Goal: Task Accomplishment & Management: Manage account settings

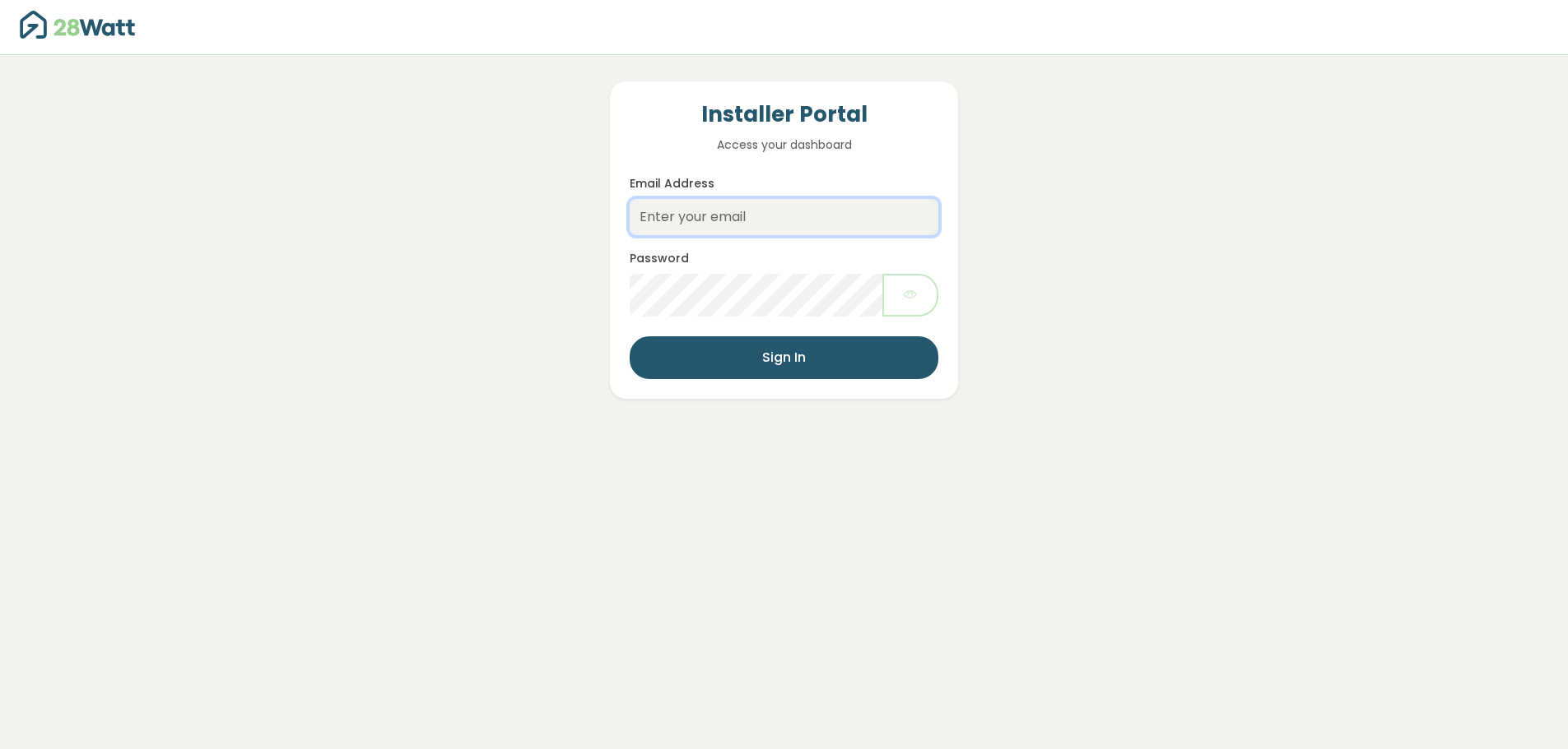
click at [702, 208] on input "Email Address" at bounding box center [784, 217] width 307 height 36
paste input "[PERSON_NAME][EMAIL_ADDRESS][DOMAIN_NAME]"
type input "[PERSON_NAME][EMAIL_ADDRESS][DOMAIN_NAME]"
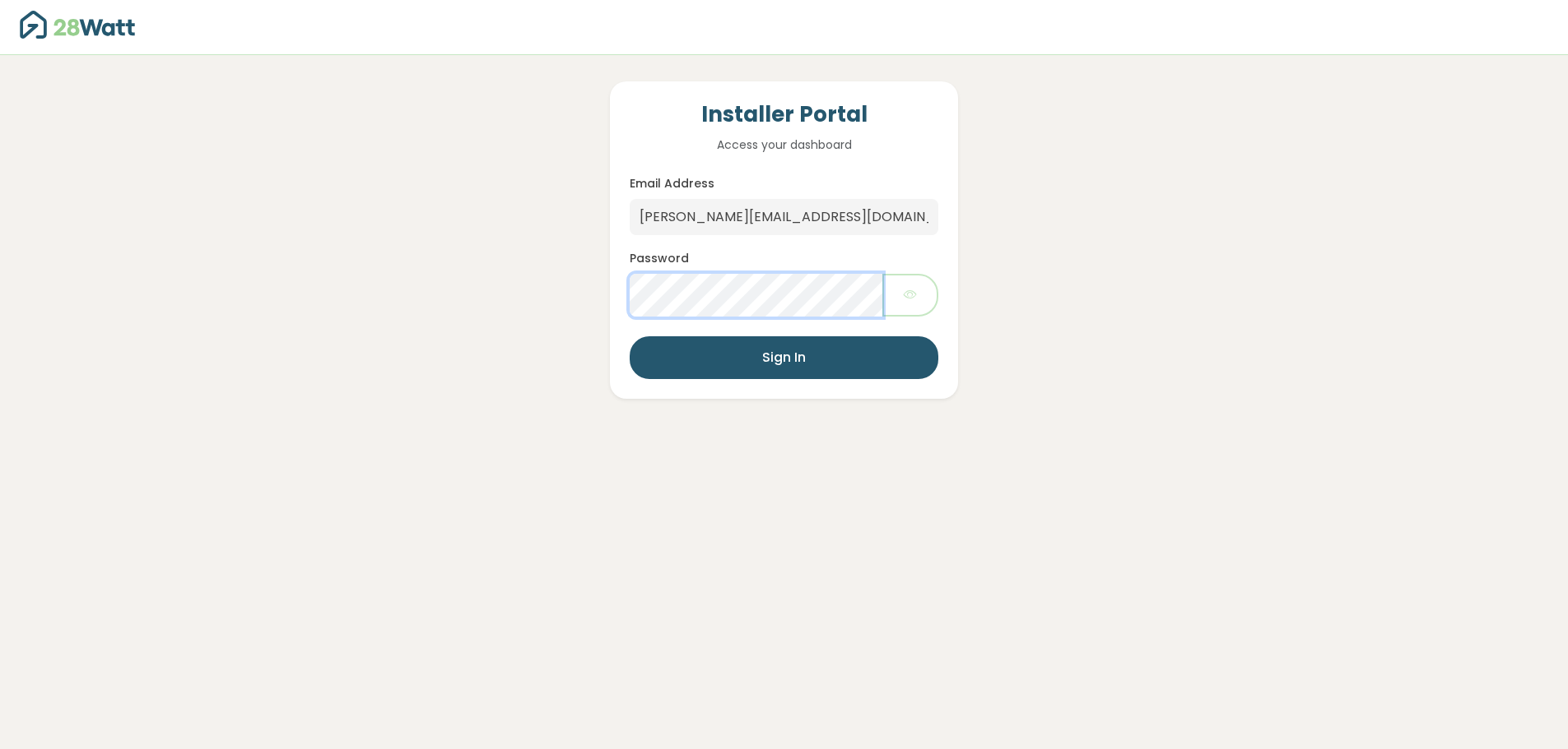
click at [630, 337] on button "Sign In" at bounding box center [784, 357] width 307 height 43
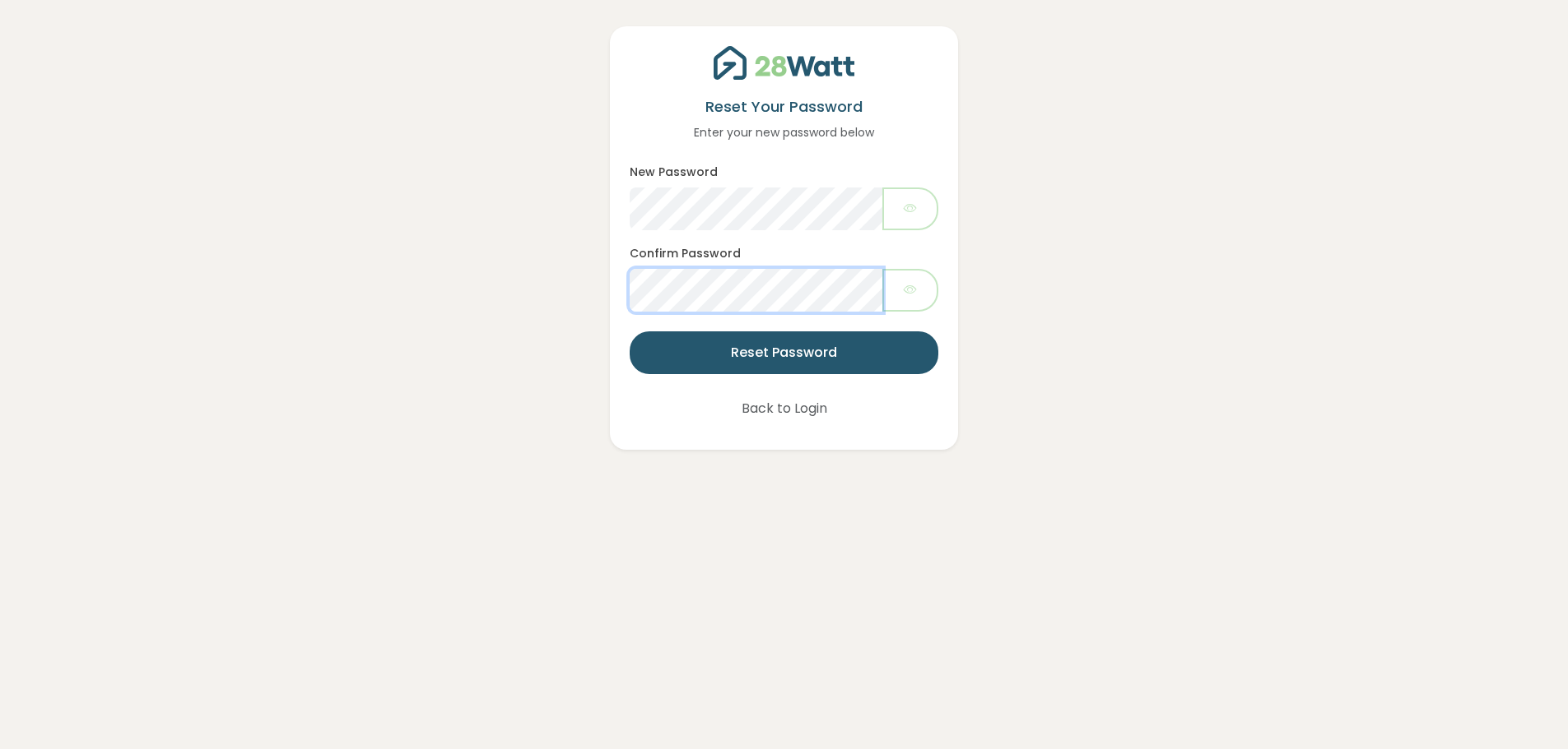
click at [630, 332] on button "Reset Password" at bounding box center [784, 353] width 307 height 43
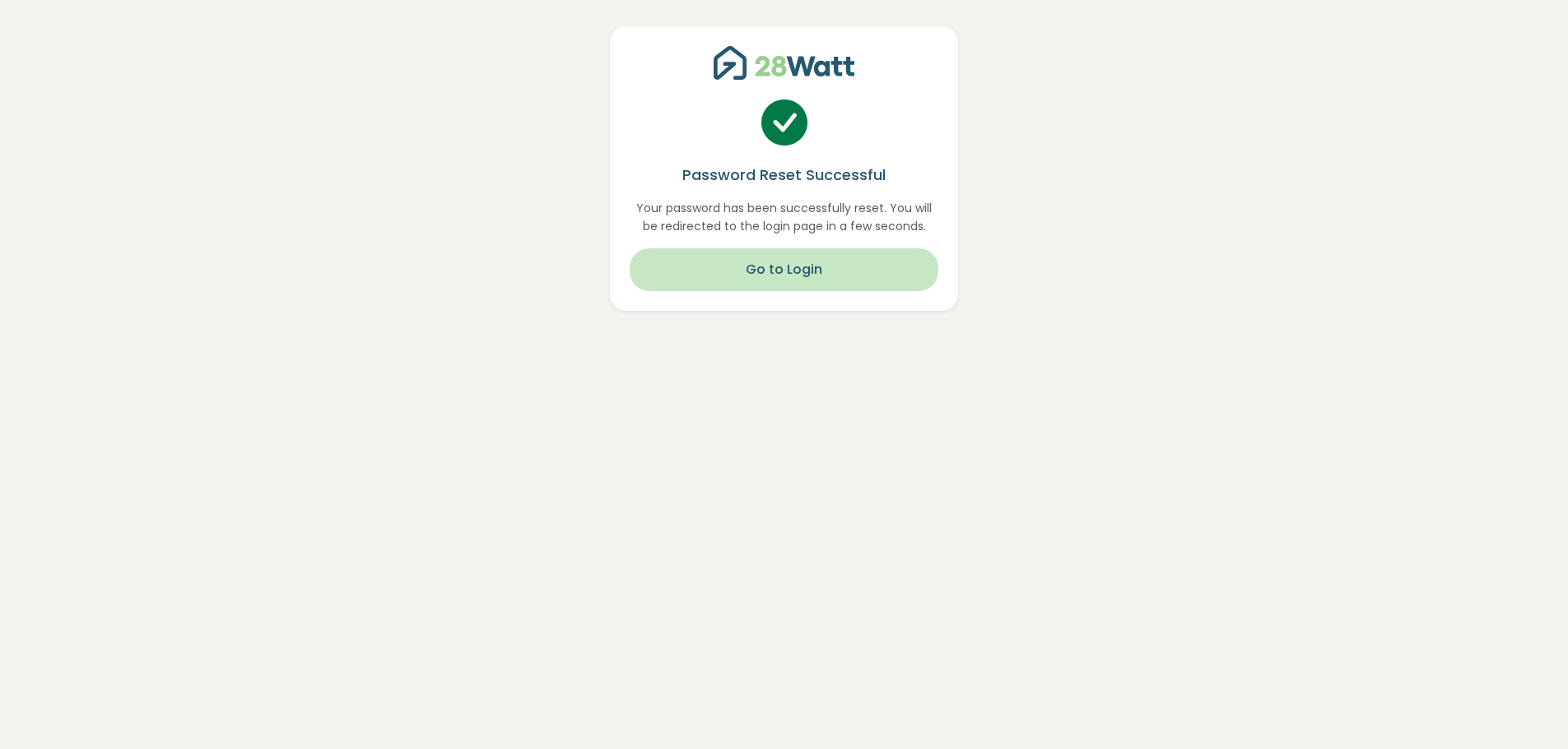
click at [764, 264] on button "Go to Login" at bounding box center [784, 269] width 307 height 43
